Goal: Find specific page/section: Find specific page/section

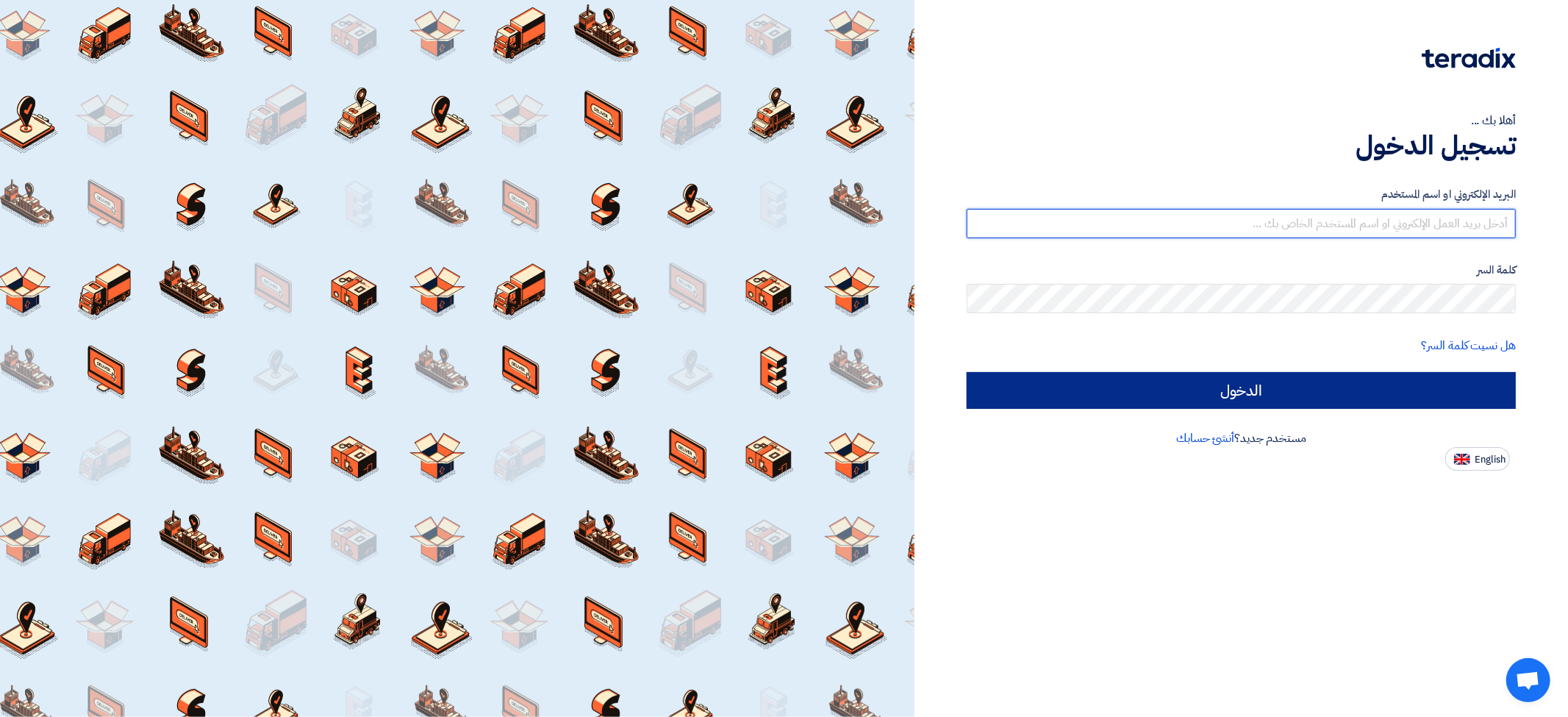
type input "[EMAIL_ADDRESS][DOMAIN_NAME]"
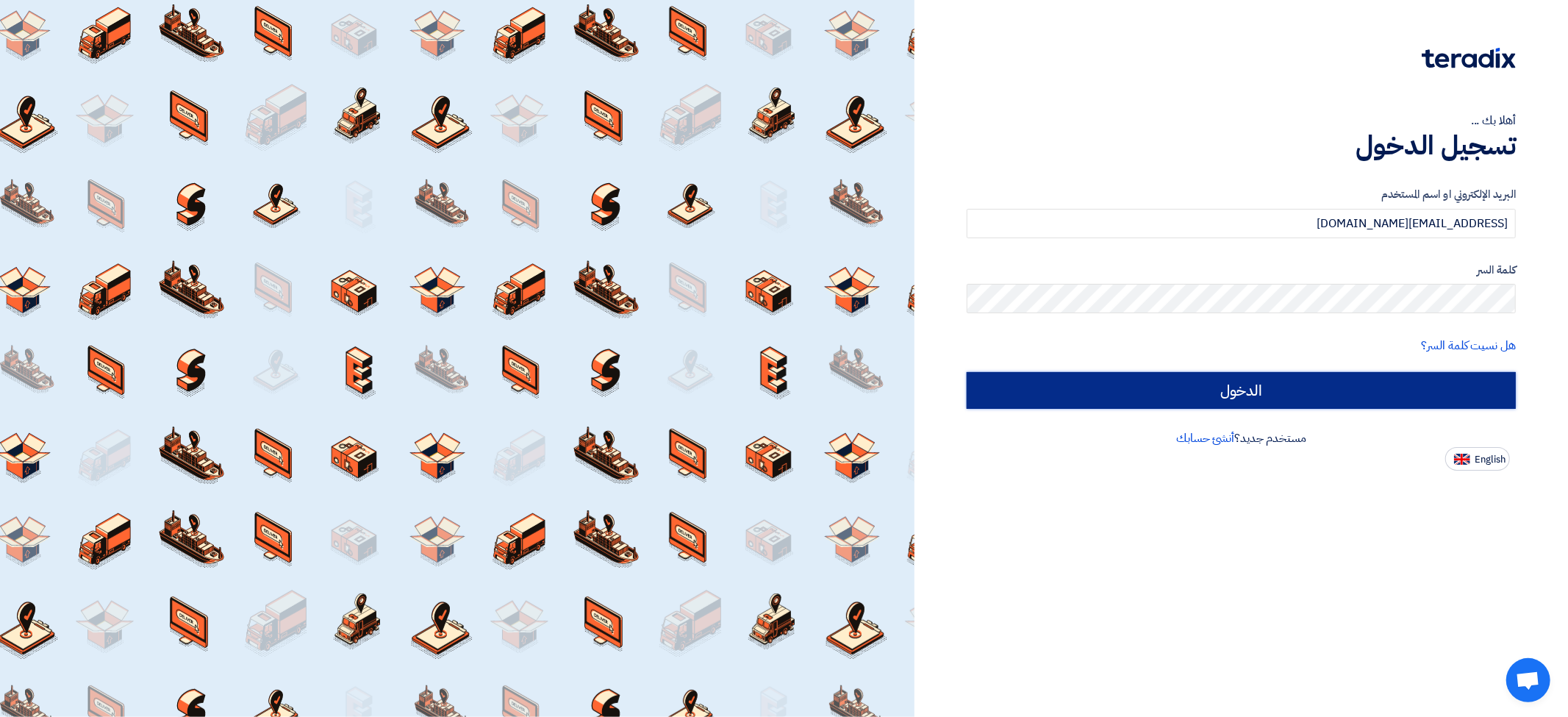
click at [1270, 398] on input "الدخول" at bounding box center [1241, 391] width 549 height 37
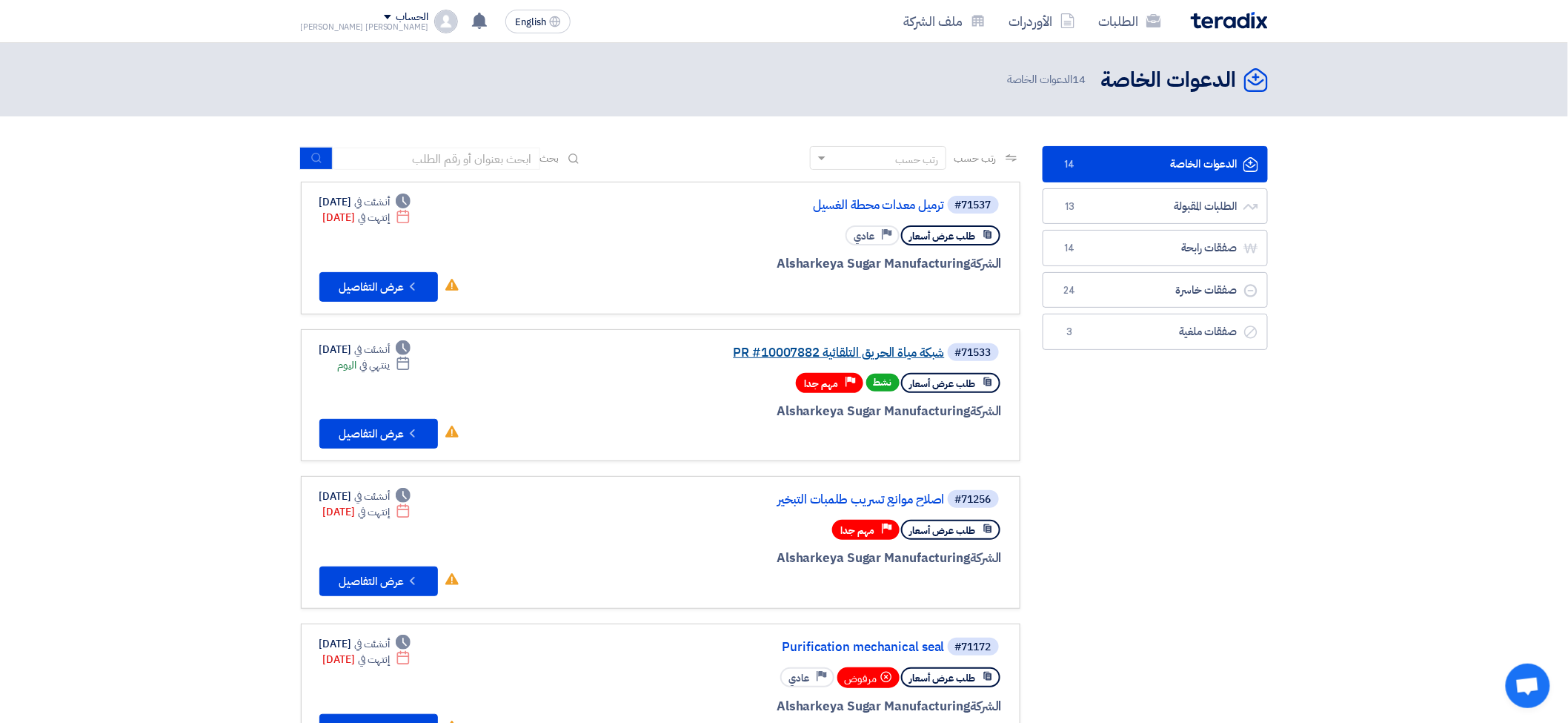
click at [901, 351] on link "شبكة مياة الحريق التلقائية PR #10007882" at bounding box center [796, 353] width 297 height 13
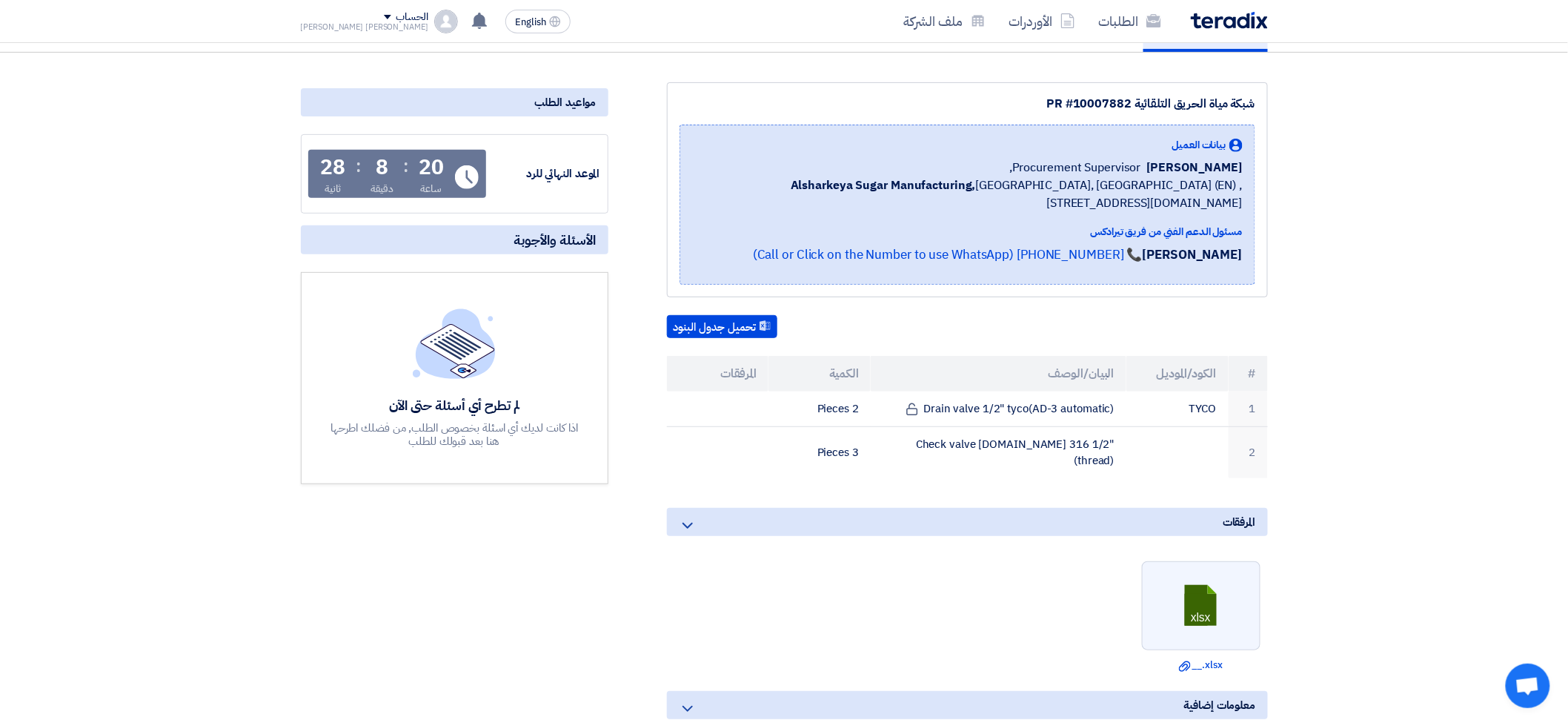
scroll to position [165, 0]
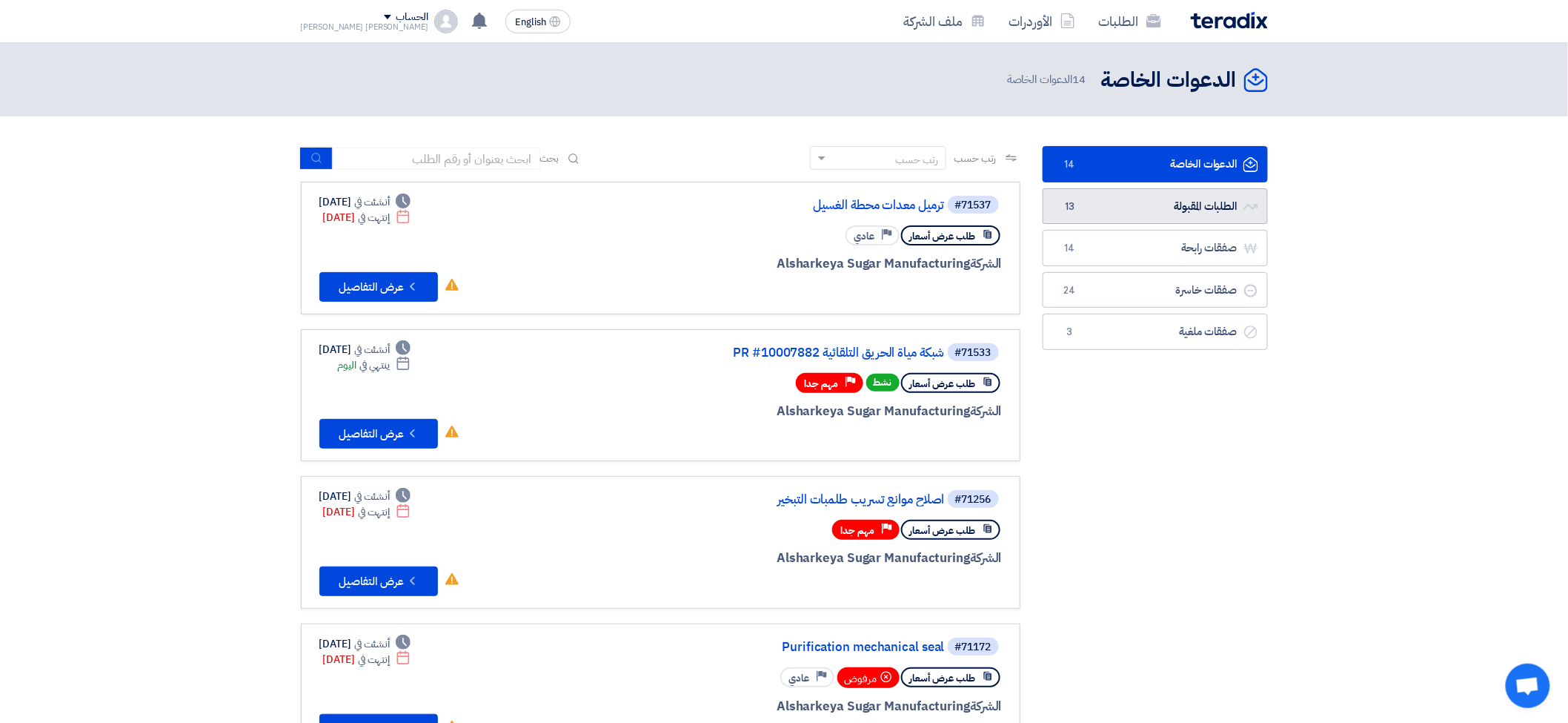
click at [1178, 195] on link "الطلبات المقبولة الطلبات المقبولة 13" at bounding box center [1155, 206] width 225 height 36
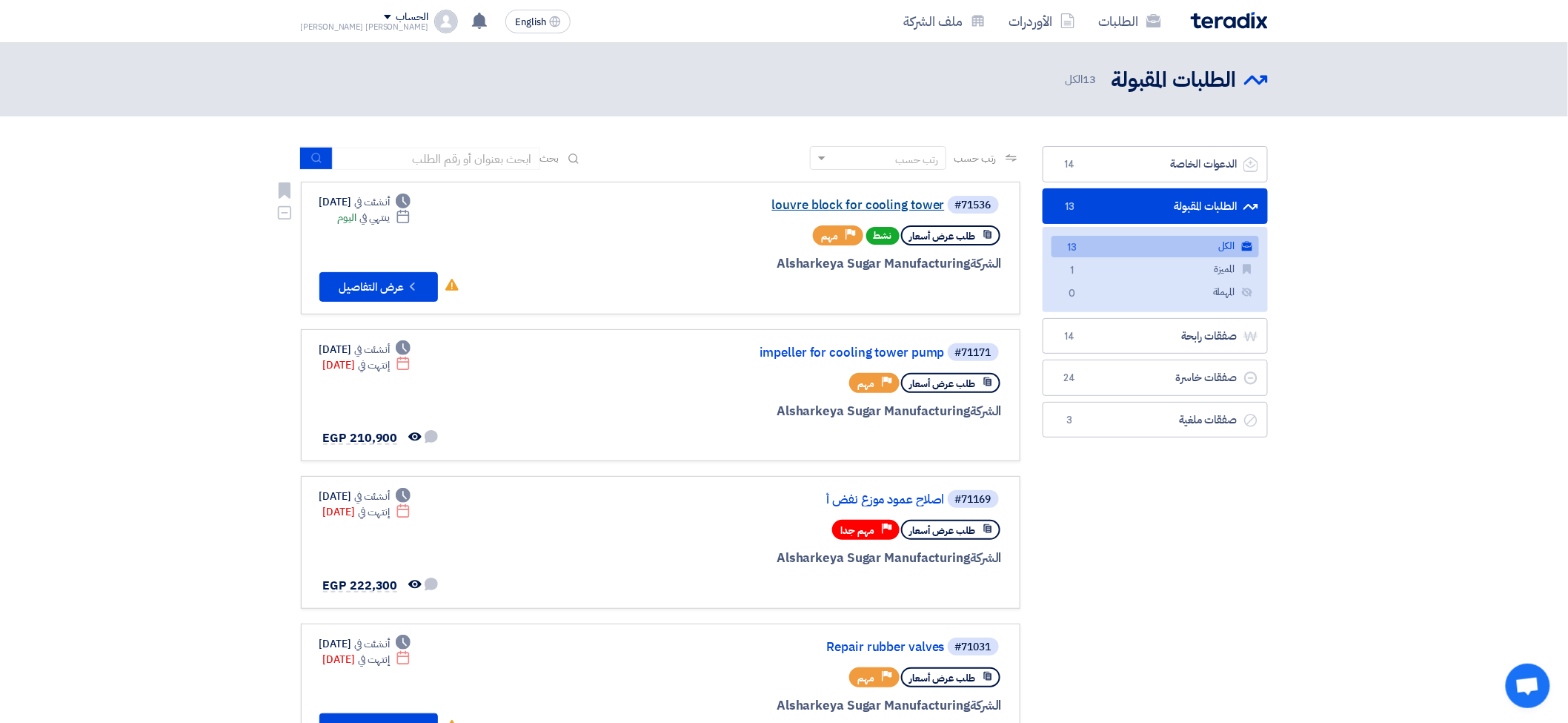
click at [848, 202] on link "louvre block for cooling tower" at bounding box center [796, 206] width 297 height 13
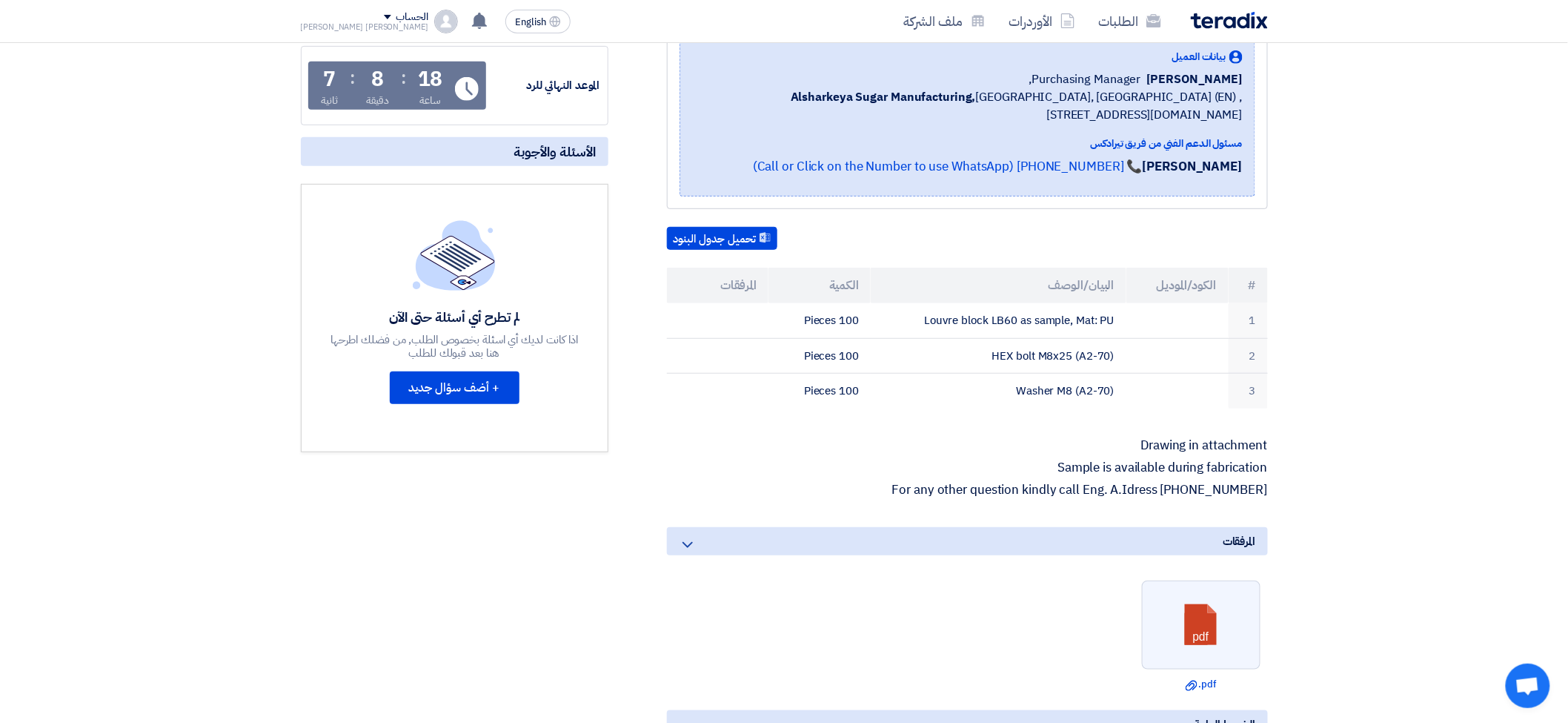
scroll to position [329, 0]
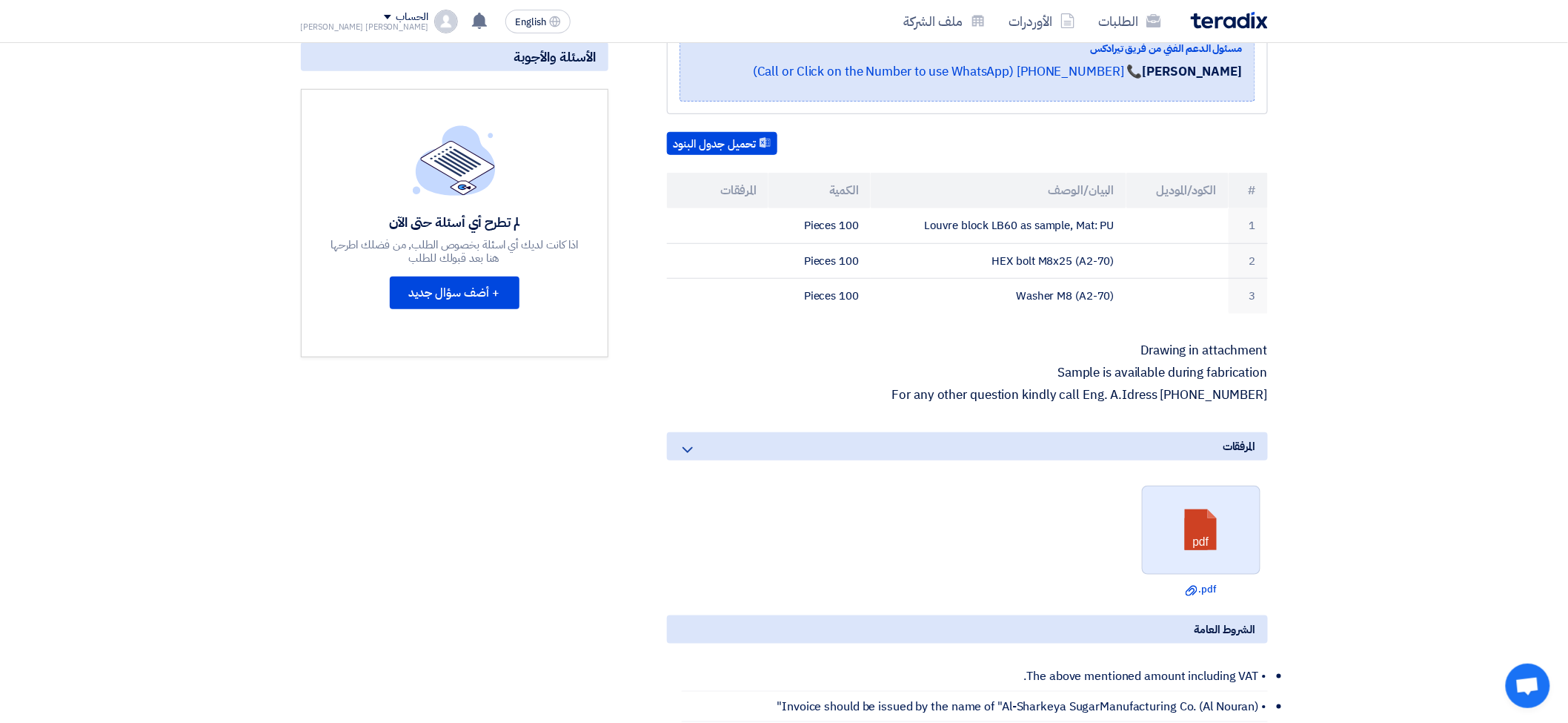
click at [1243, 534] on link at bounding box center [1202, 531] width 119 height 89
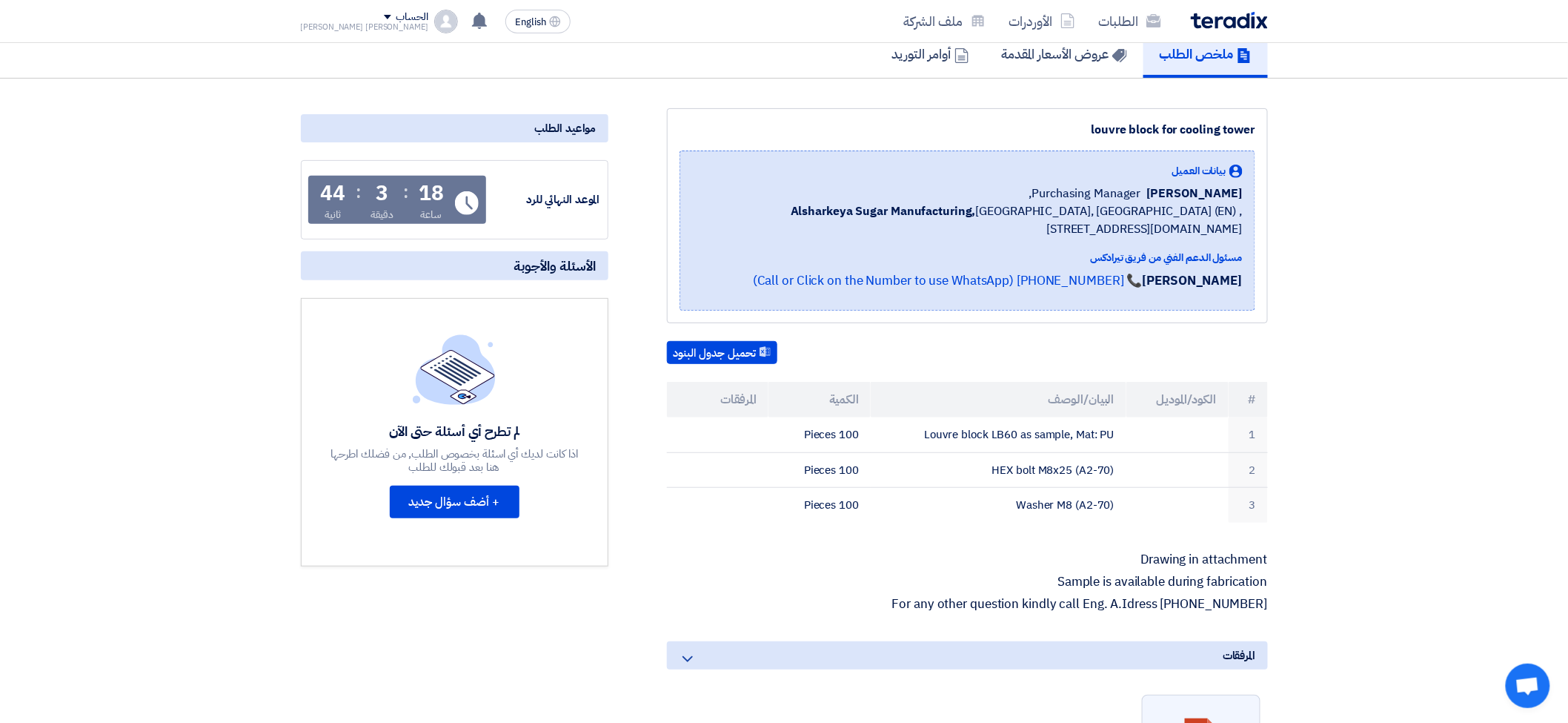
scroll to position [247, 0]
